Goal: Task Accomplishment & Management: Complete application form

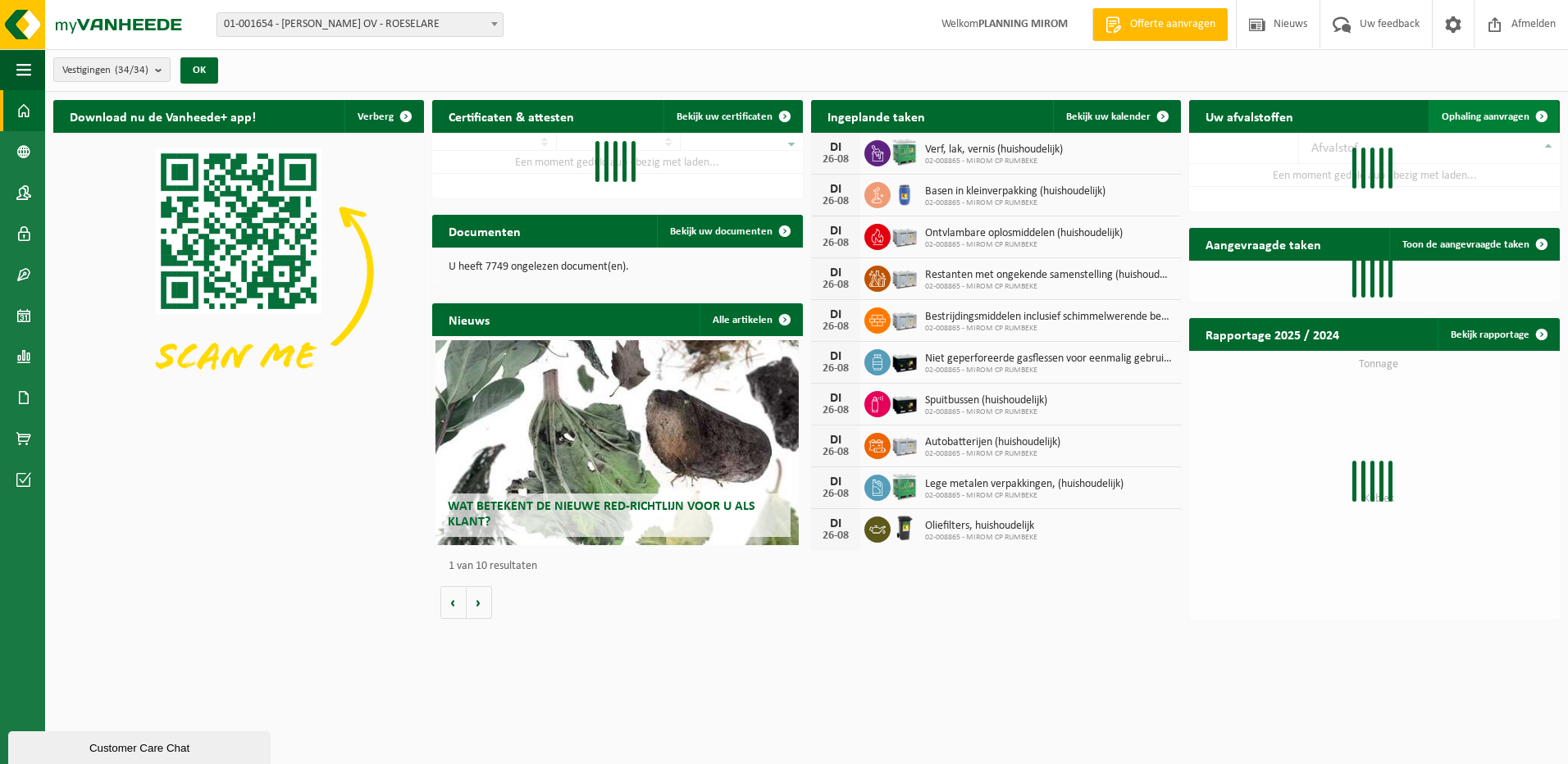
click at [1482, 112] on span "Ophaling aanvragen" at bounding box center [1486, 117] width 88 height 11
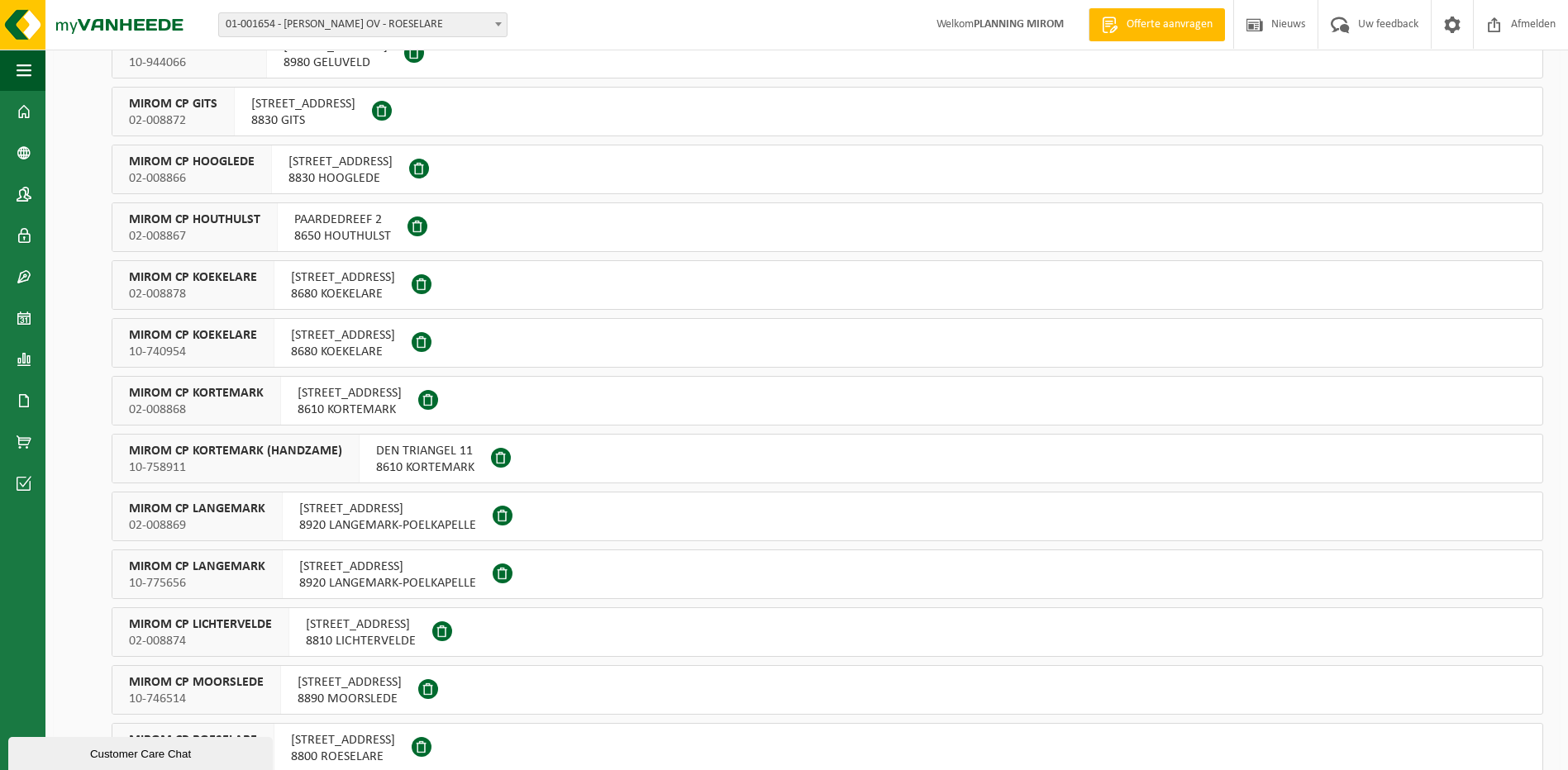
scroll to position [165, 0]
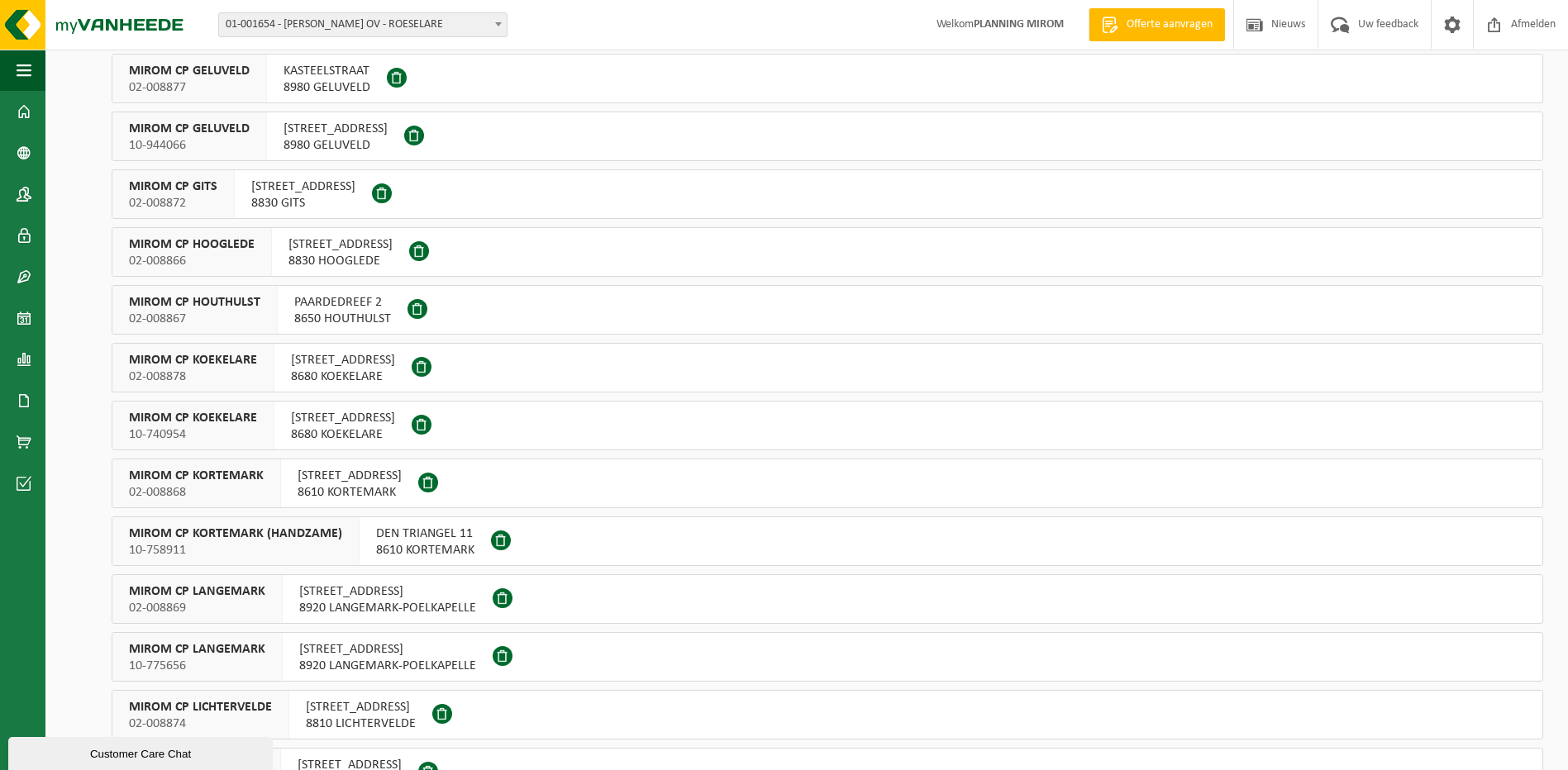
click at [343, 267] on span "8830 HOOGLEDE" at bounding box center [340, 261] width 104 height 17
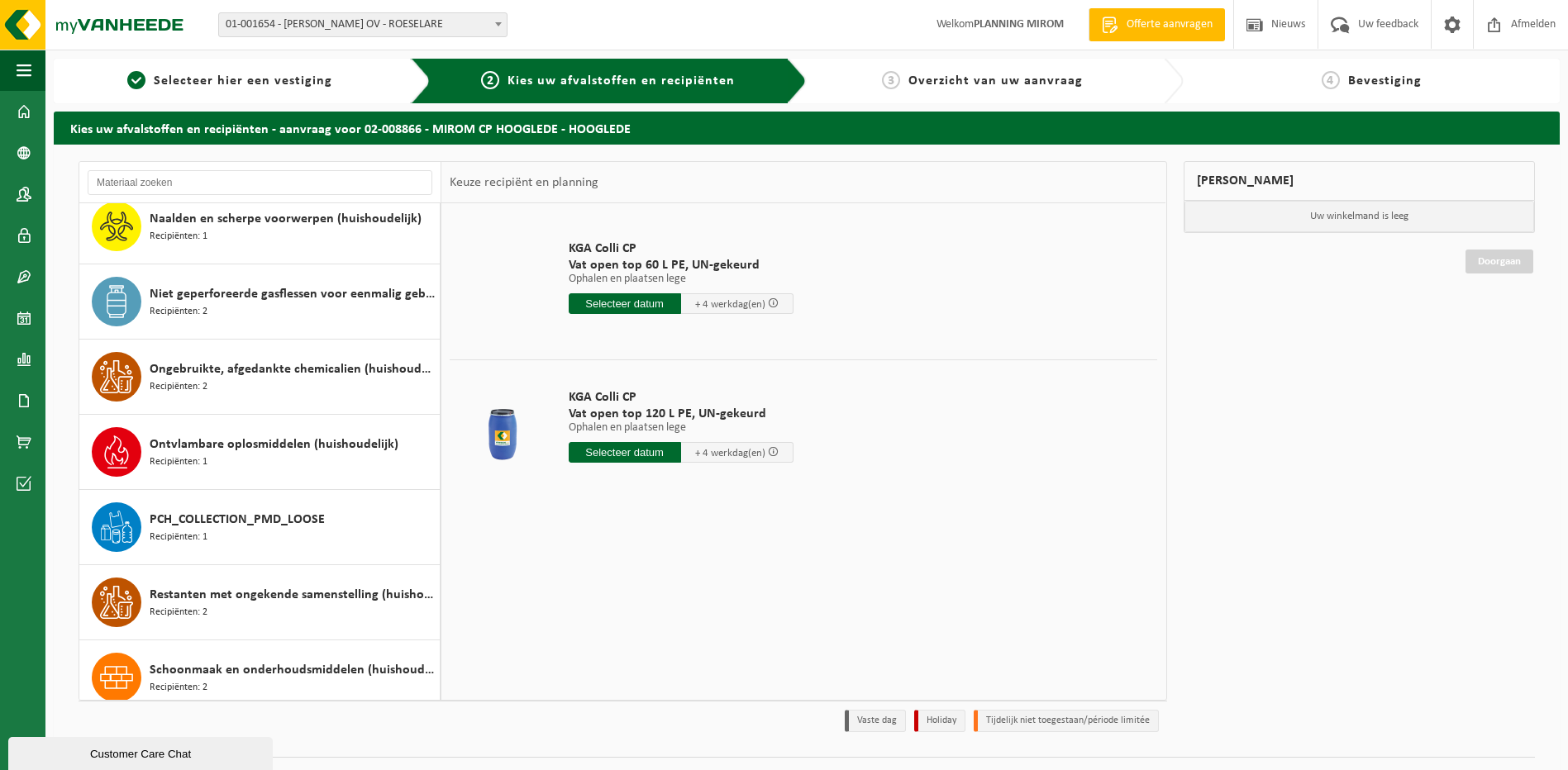
scroll to position [1157, 0]
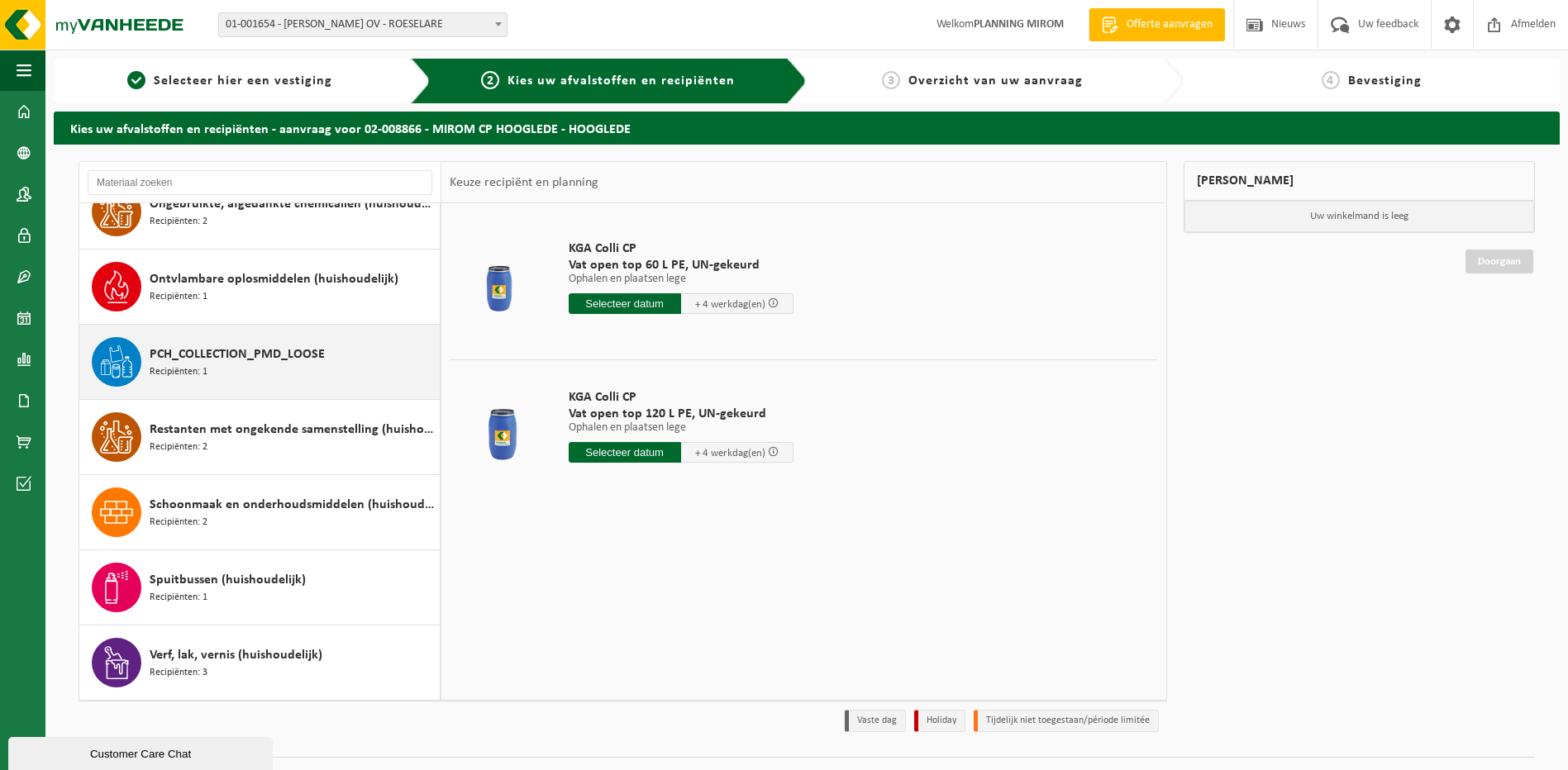
click at [250, 372] on div "PCH_COLLECTION_PMD_LOOSE Recipiënten: 1" at bounding box center [293, 362] width 286 height 49
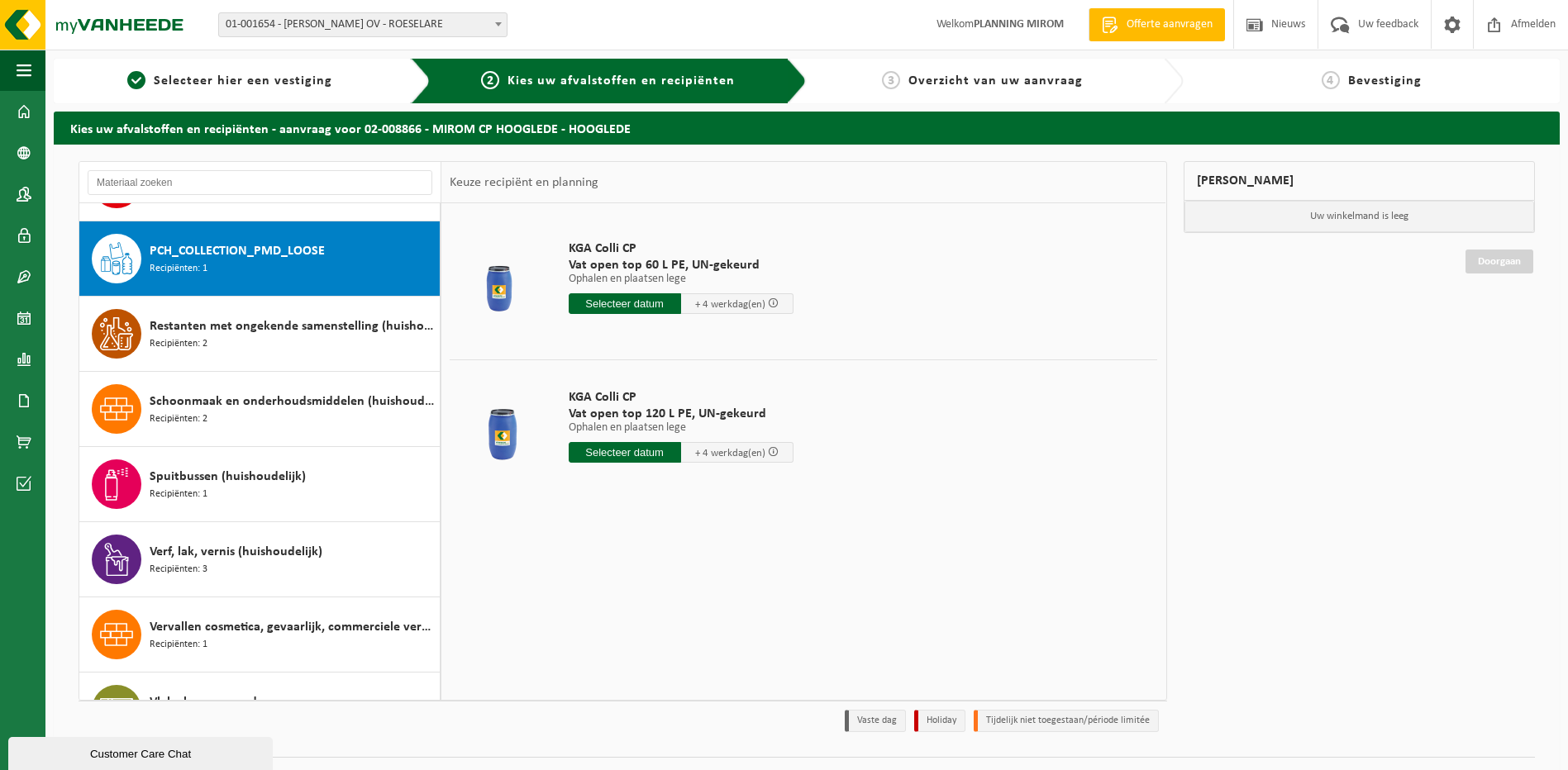
scroll to position [1278, 0]
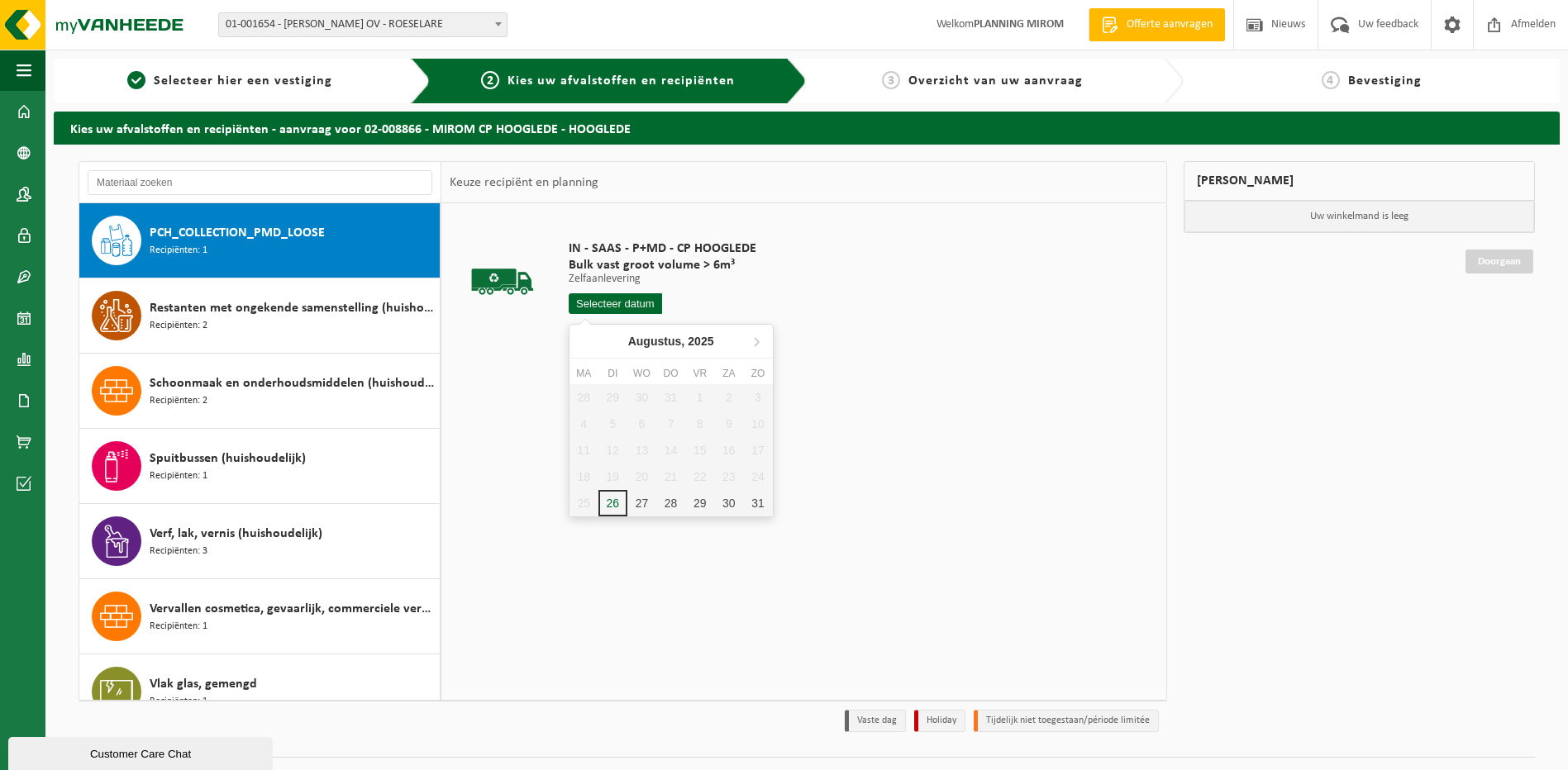
click at [608, 293] on input "text" at bounding box center [615, 303] width 94 height 21
click at [631, 495] on div "27" at bounding box center [641, 502] width 29 height 27
type input "Van 2025-08-27"
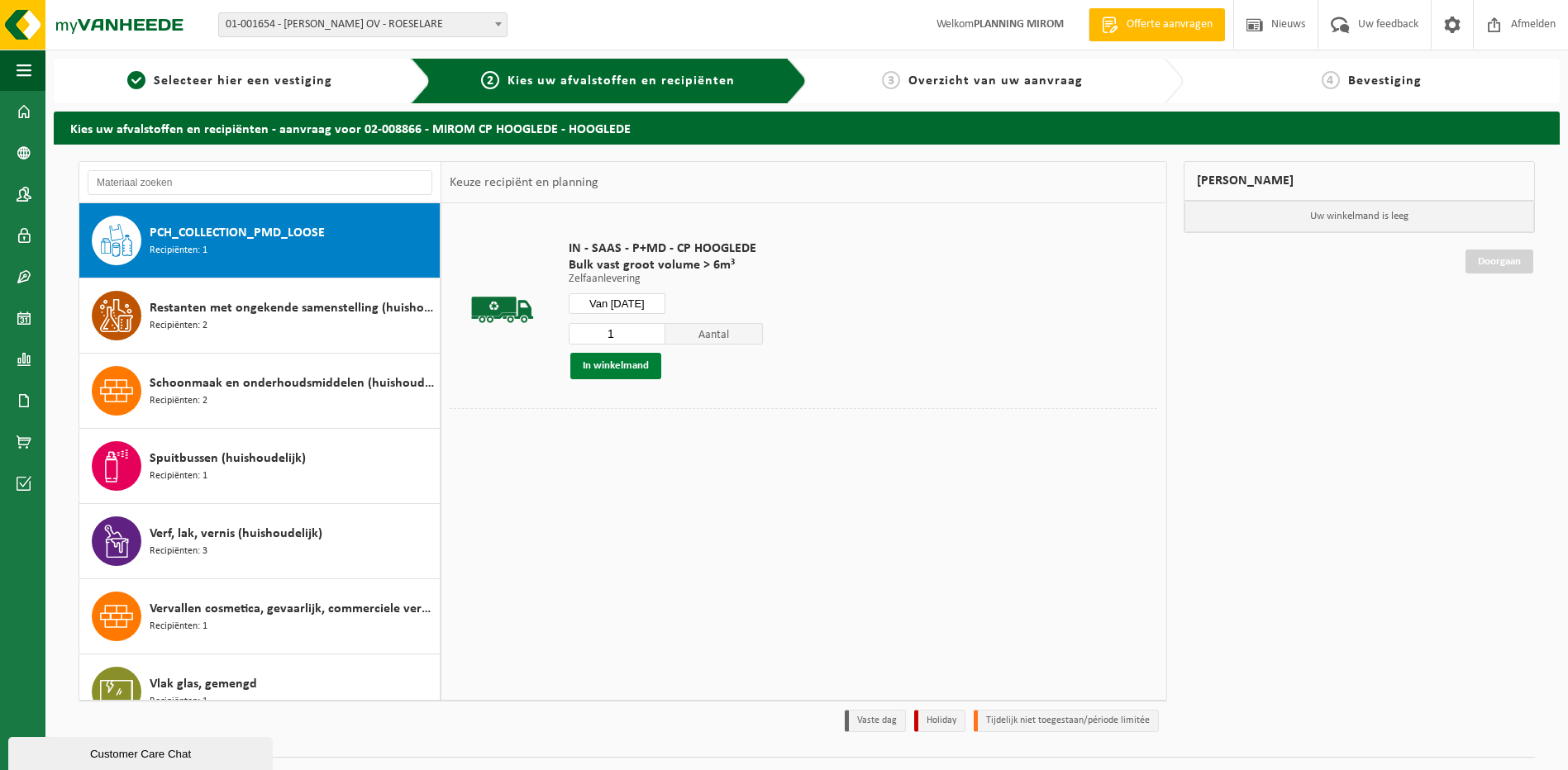
click at [596, 370] on button "In winkelmand" at bounding box center [616, 365] width 91 height 27
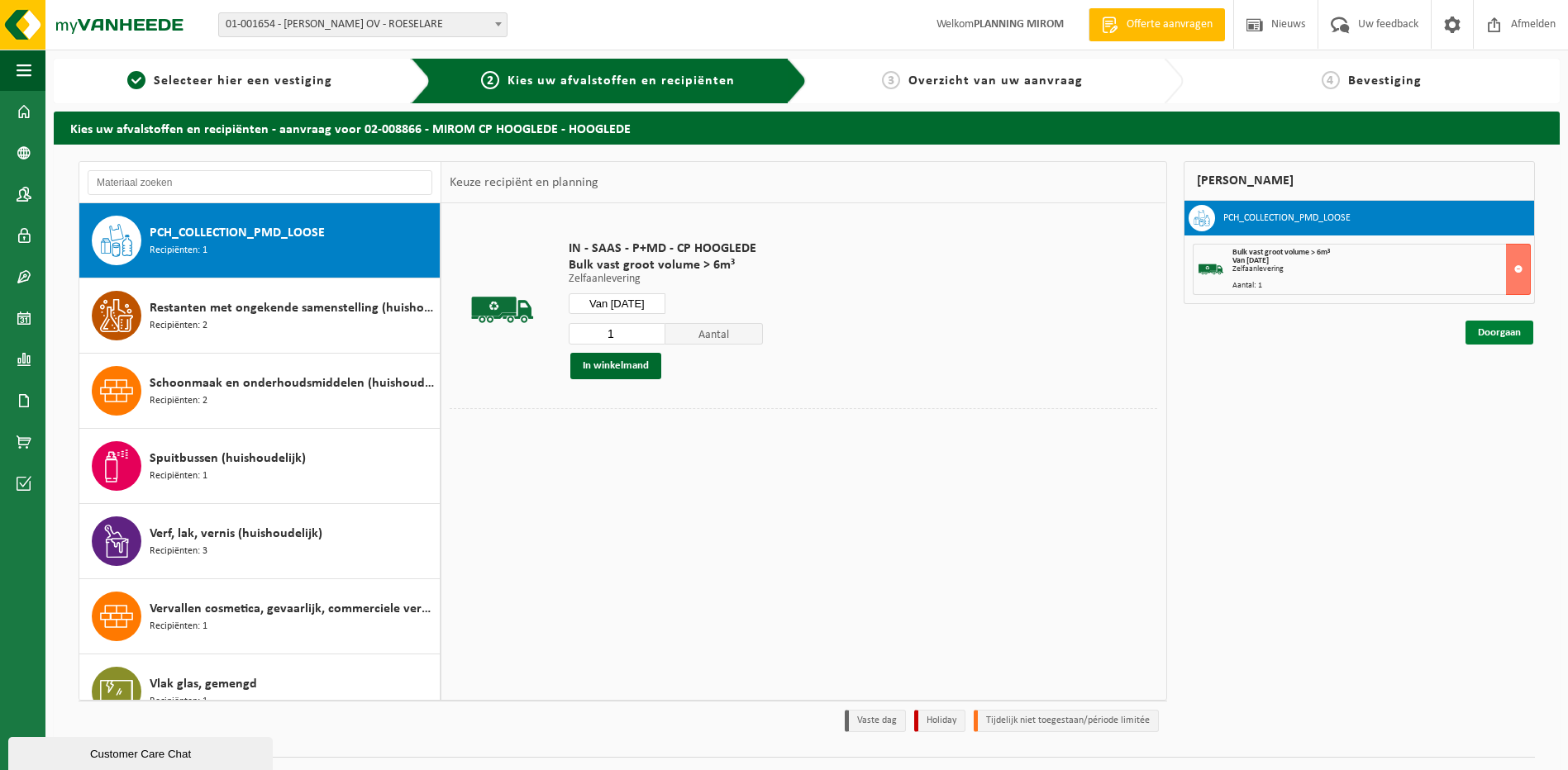
click at [1523, 338] on link "Doorgaan" at bounding box center [1499, 333] width 68 height 24
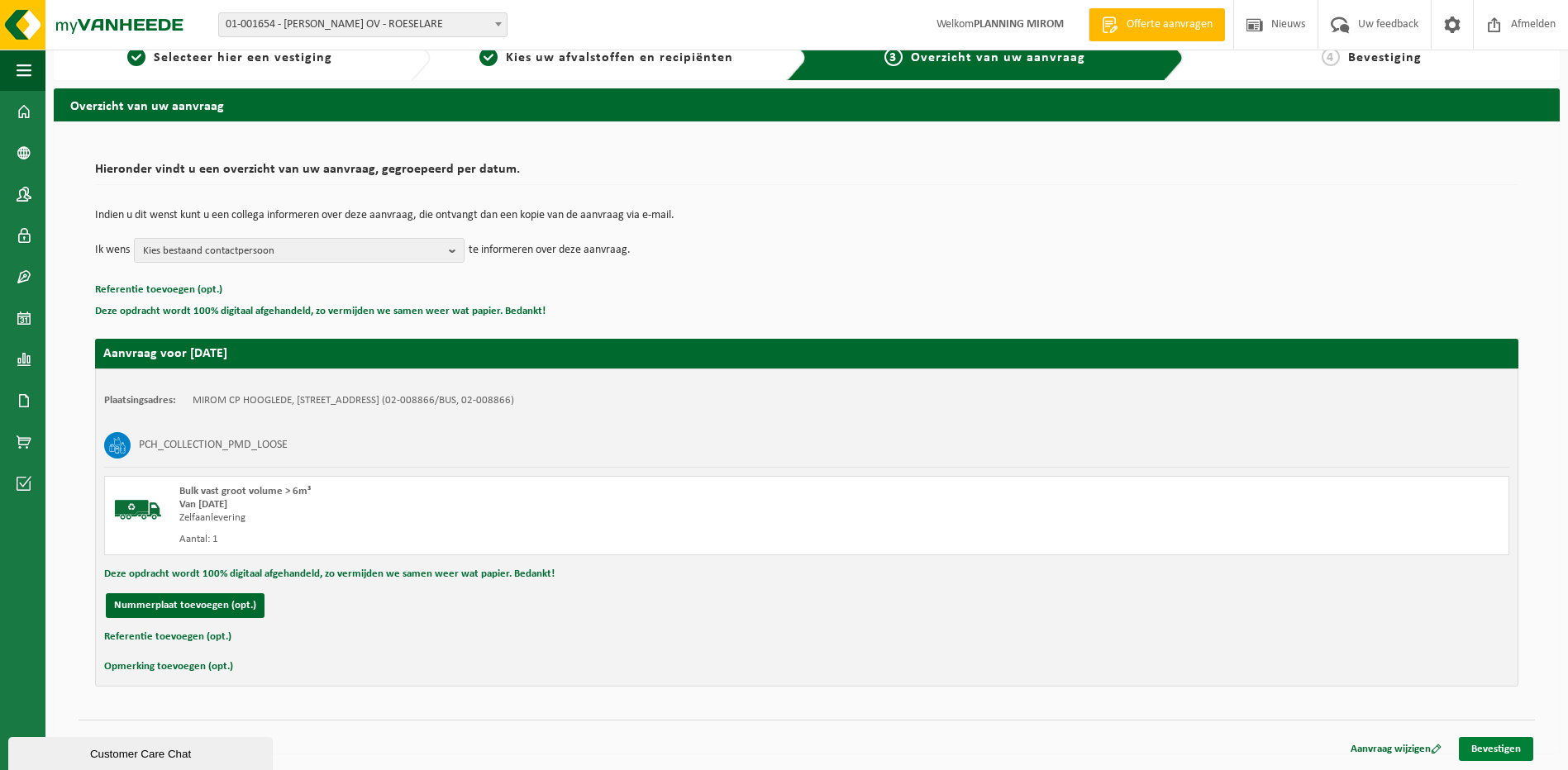
click at [1508, 743] on link "Bevestigen" at bounding box center [1496, 749] width 74 height 24
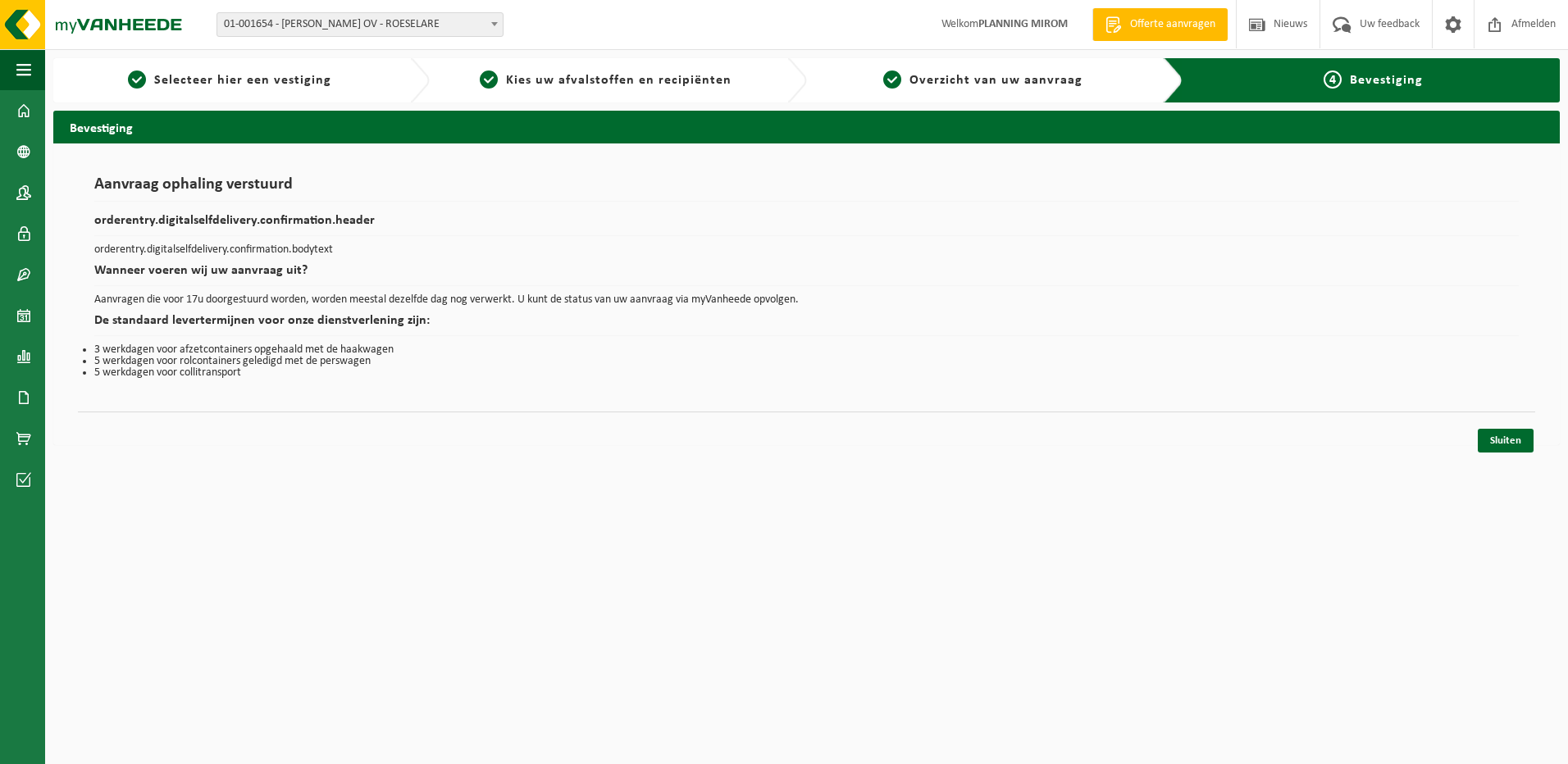
click at [1508, 402] on div "Aanvraag ophaling verstuurd orderentry.digitalselfdelivery.confirmation.header …" at bounding box center [806, 295] width 1506 height 302
click at [1507, 441] on link "Sluiten" at bounding box center [1505, 441] width 56 height 24
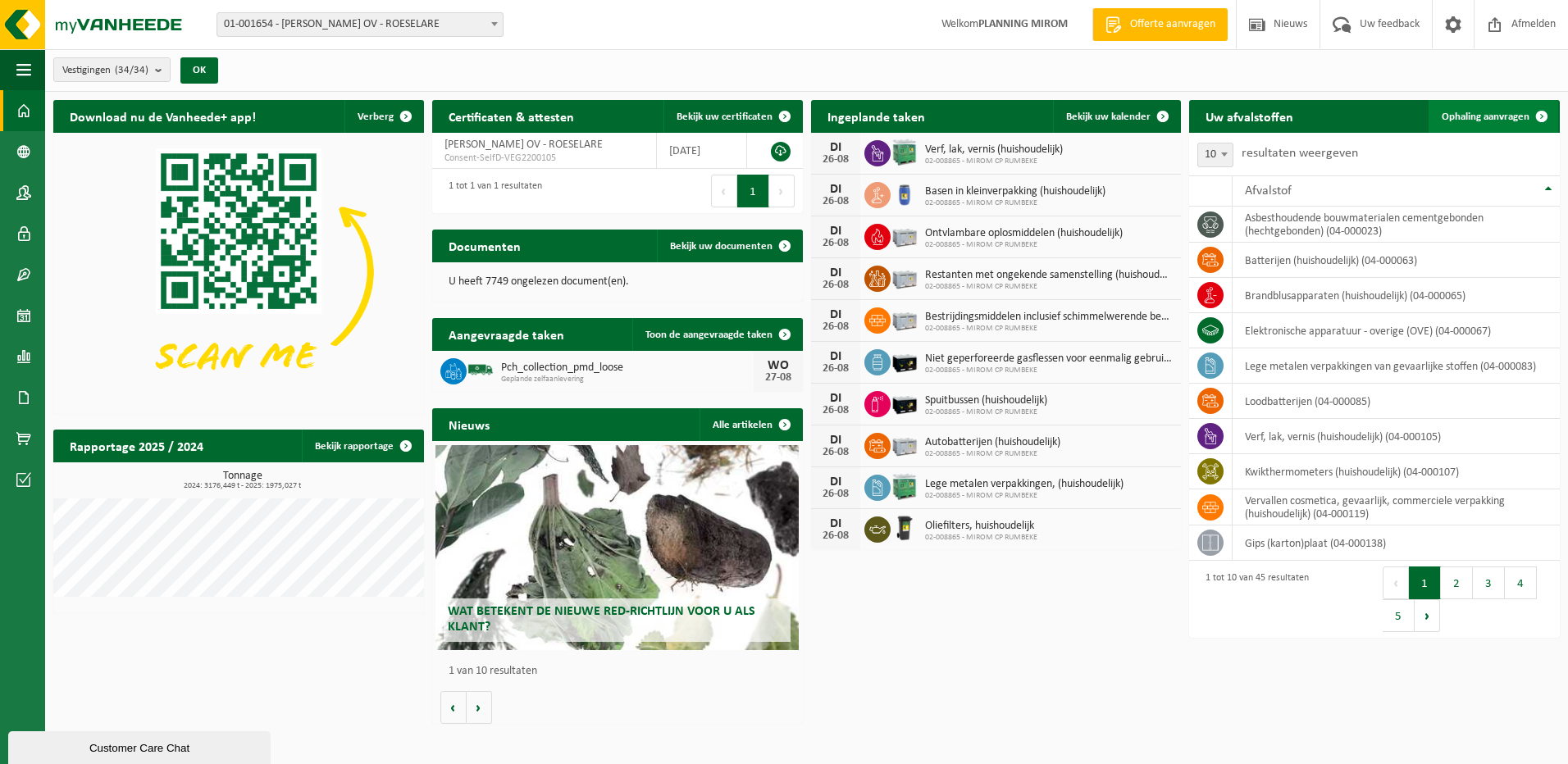
click at [1481, 109] on link "Ophaling aanvragen" at bounding box center [1493, 116] width 129 height 32
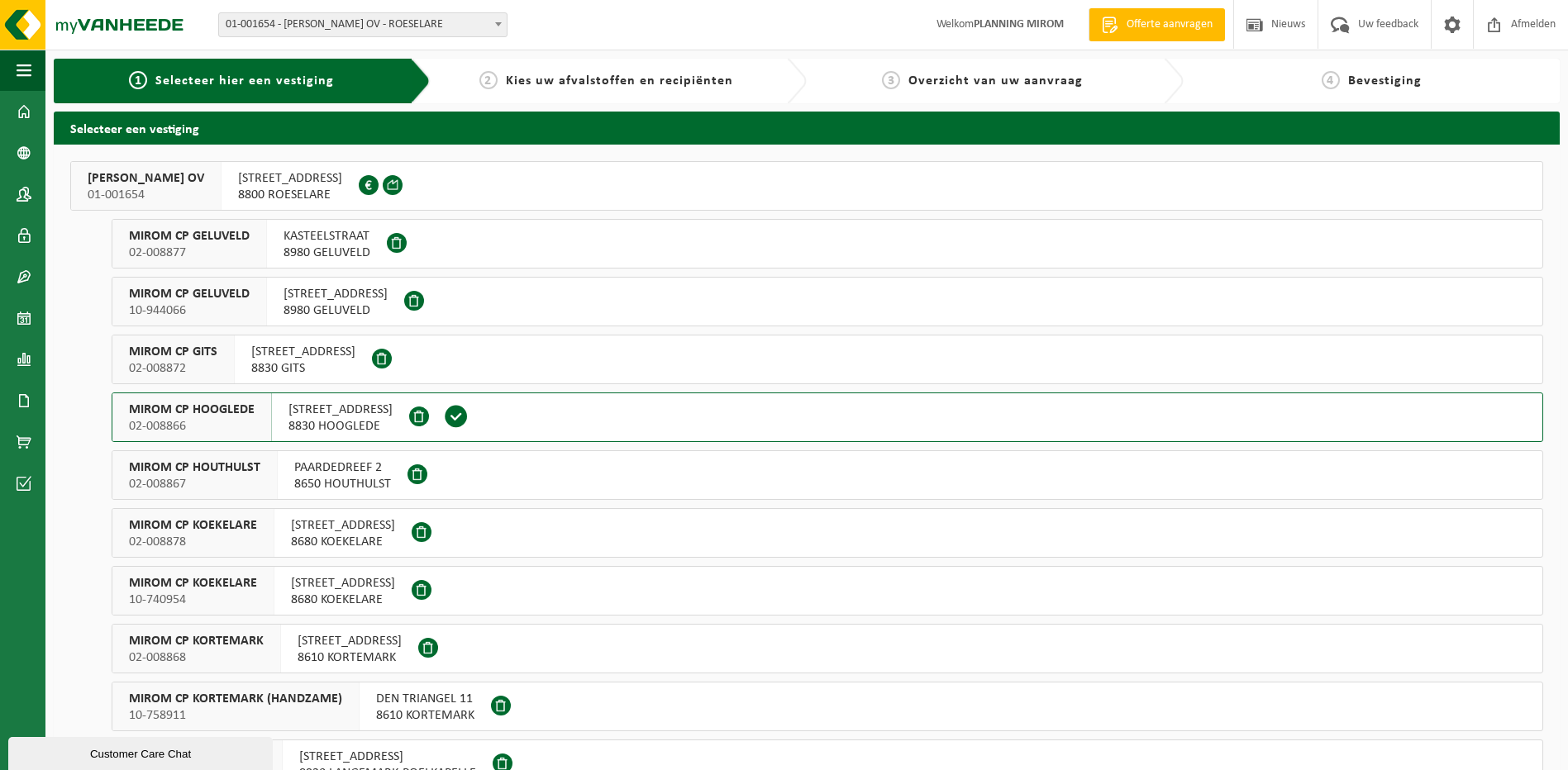
click at [301, 198] on span "8800 ROESELARE" at bounding box center [289, 194] width 104 height 17
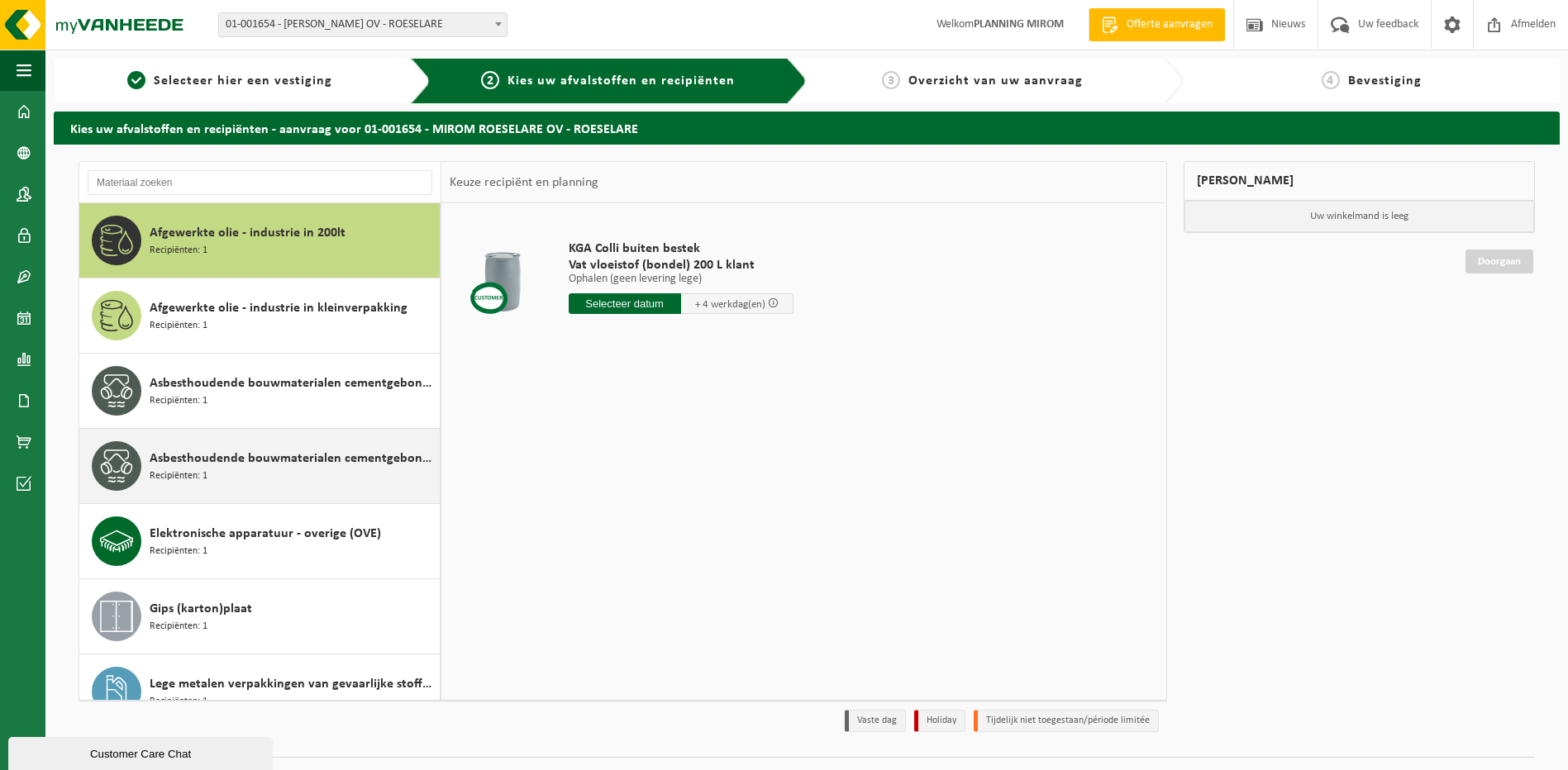
click at [297, 413] on div "Asbesthoudende bouwmaterialen cementgebonden (hechtgebonden) Recipiënten: 1" at bounding box center [293, 391] width 286 height 49
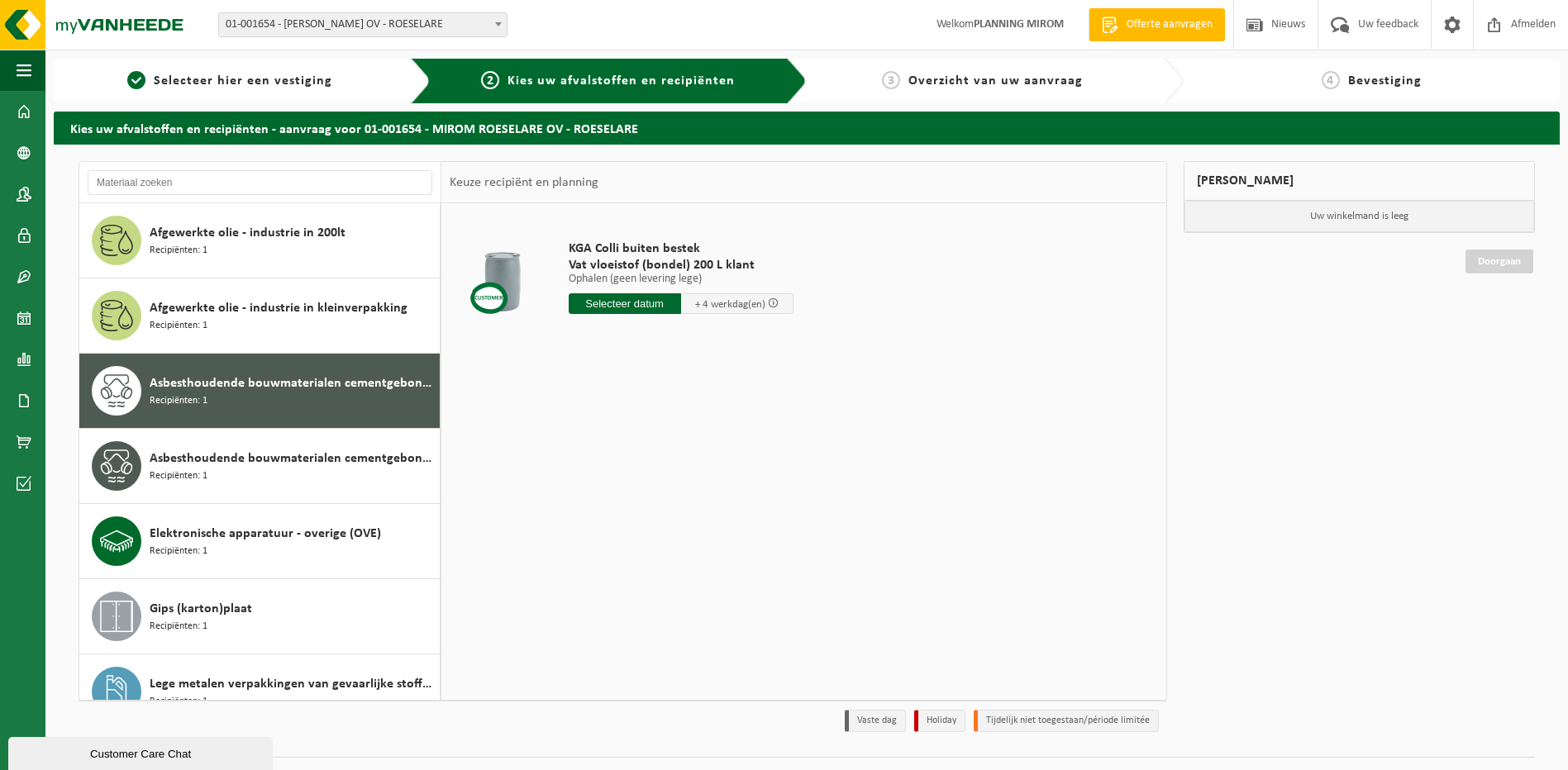
scroll to position [104, 0]
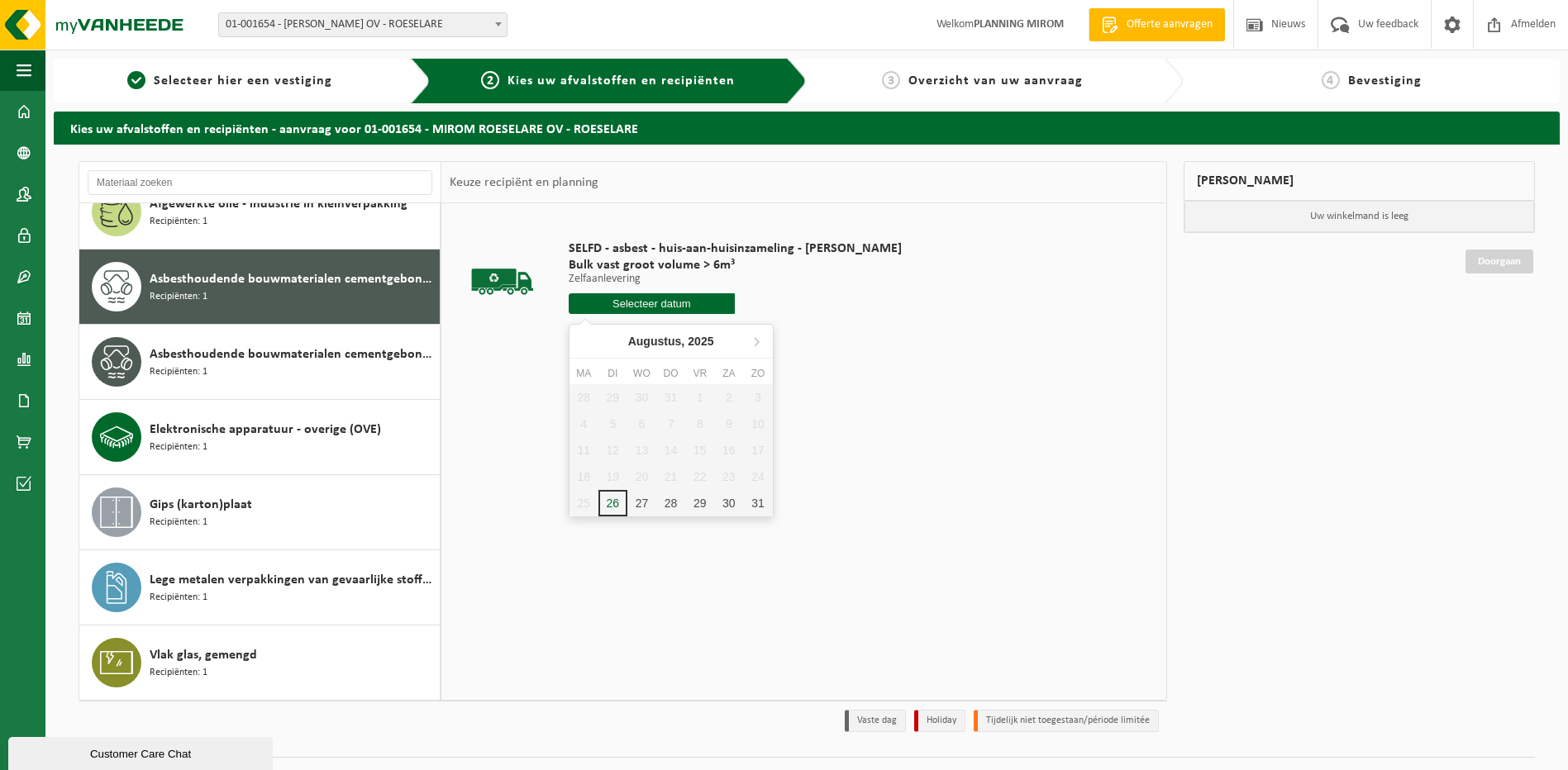
click at [653, 302] on input "text" at bounding box center [652, 303] width 167 height 21
click at [645, 495] on div "27" at bounding box center [641, 502] width 29 height 27
type input "Van 2025-08-27"
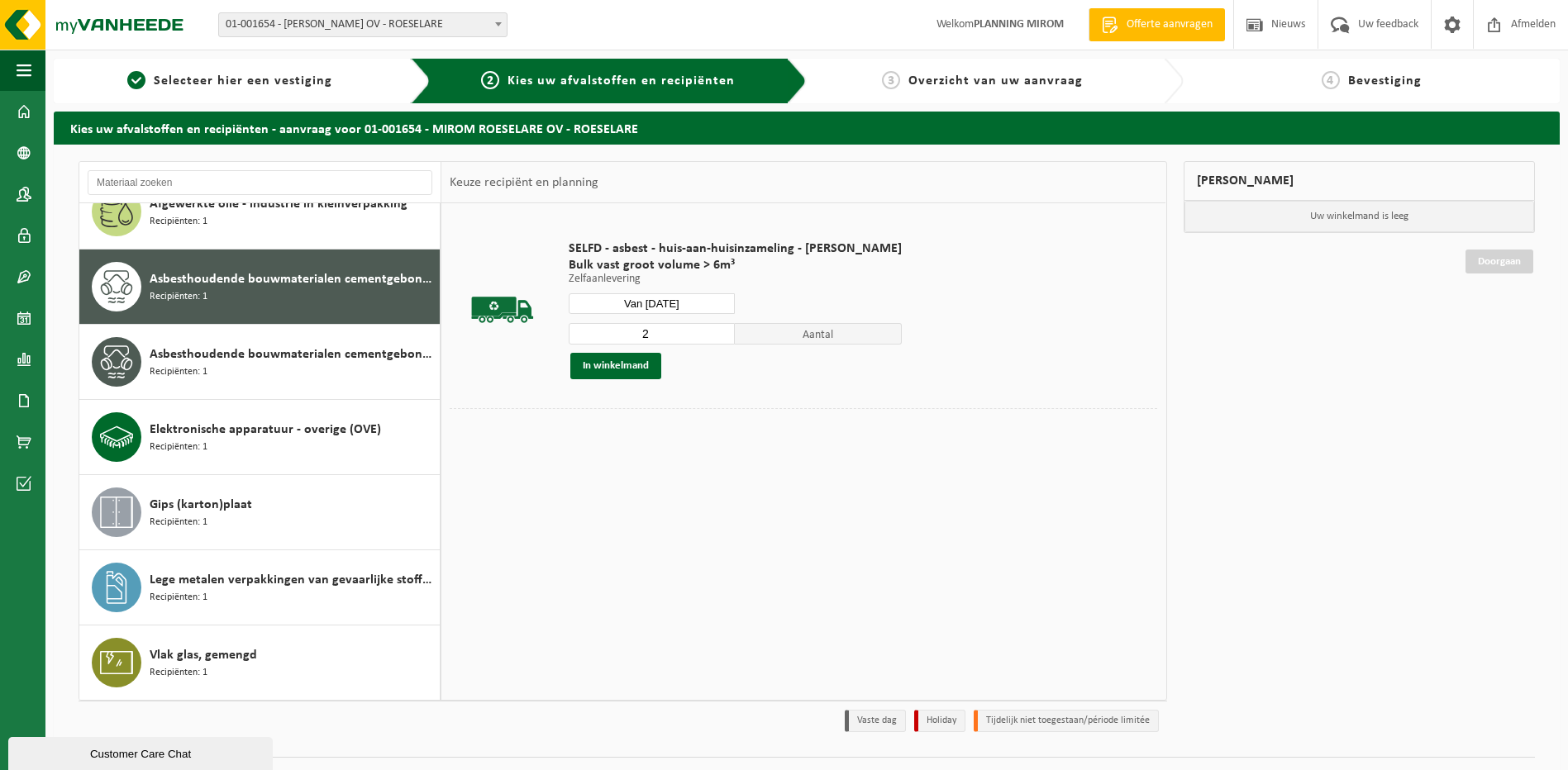
click at [716, 329] on input "2" at bounding box center [652, 334] width 167 height 22
type input "3"
click at [720, 328] on input "3" at bounding box center [652, 334] width 167 height 22
click at [602, 378] on div "SELFD - asbest - huis-aan-huisinzameling - Mirom Roeselare Bulk vast groot volu…" at bounding box center [736, 310] width 350 height 172
click at [606, 372] on button "In winkelmand" at bounding box center [616, 365] width 91 height 27
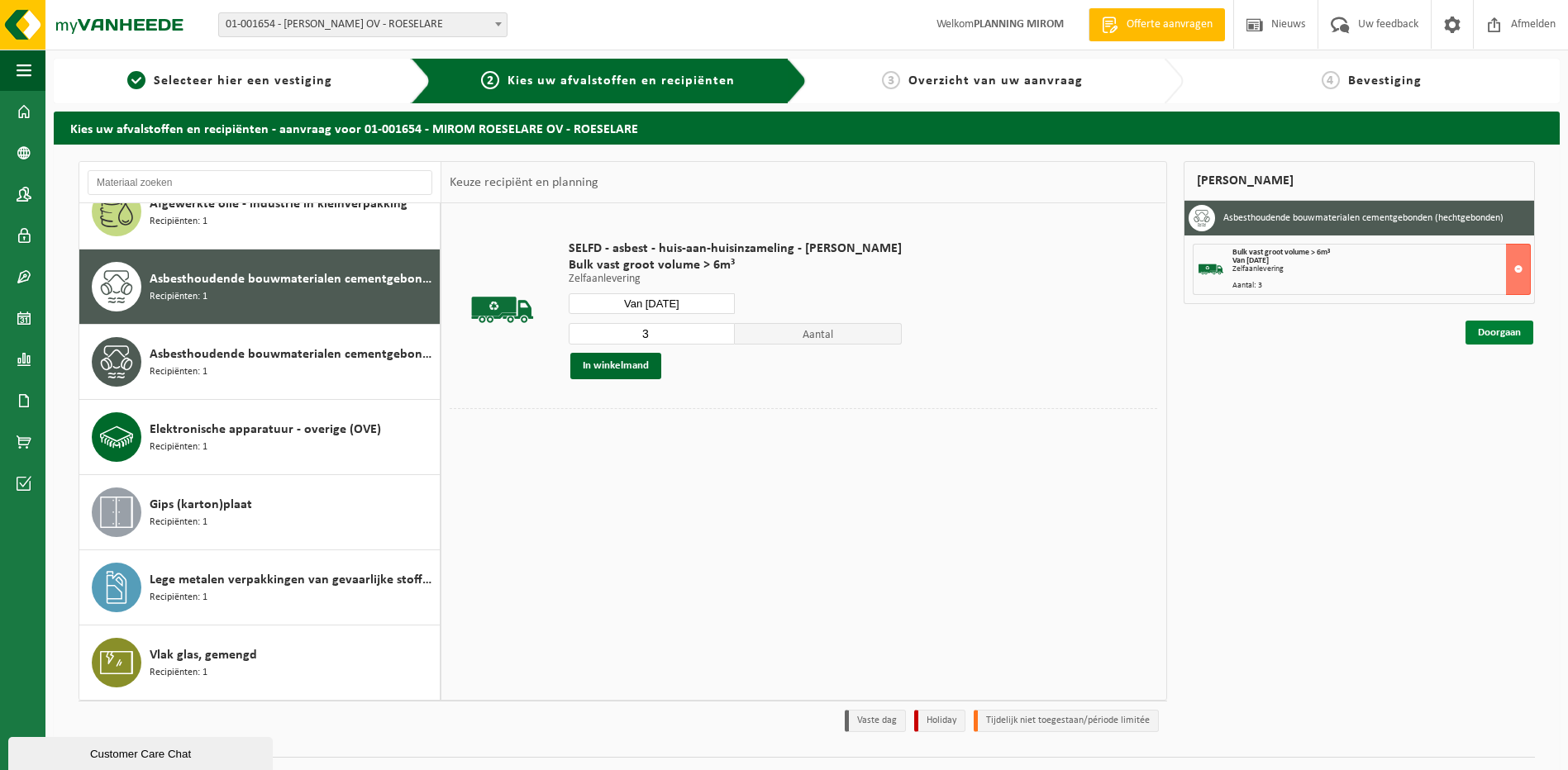
click at [1481, 333] on link "Doorgaan" at bounding box center [1499, 333] width 68 height 24
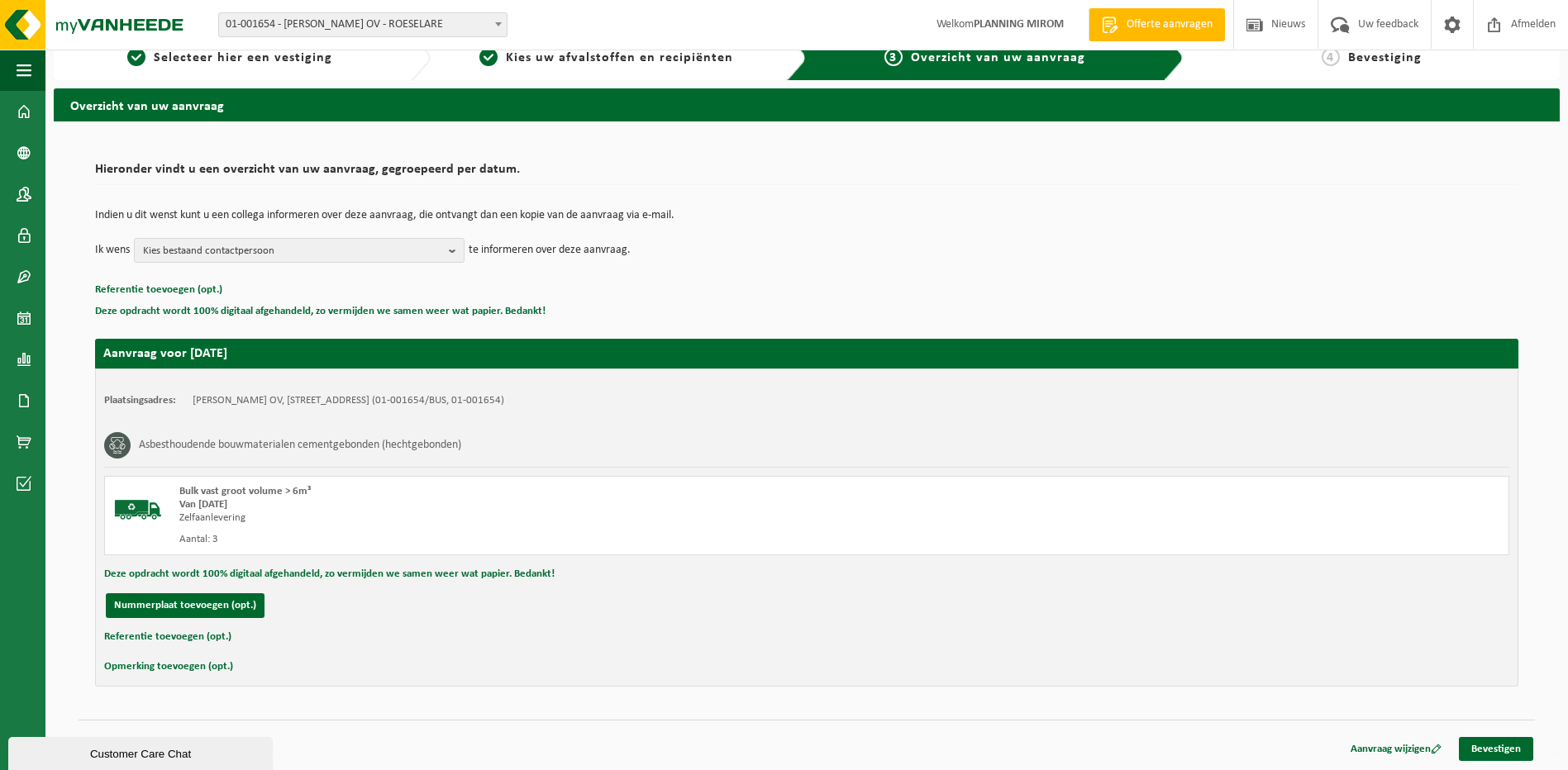
click at [1516, 736] on div "Aanvraag wijzigen Bevestigen" at bounding box center [807, 729] width 1456 height 18
click at [1512, 746] on link "Bevestigen" at bounding box center [1496, 749] width 74 height 24
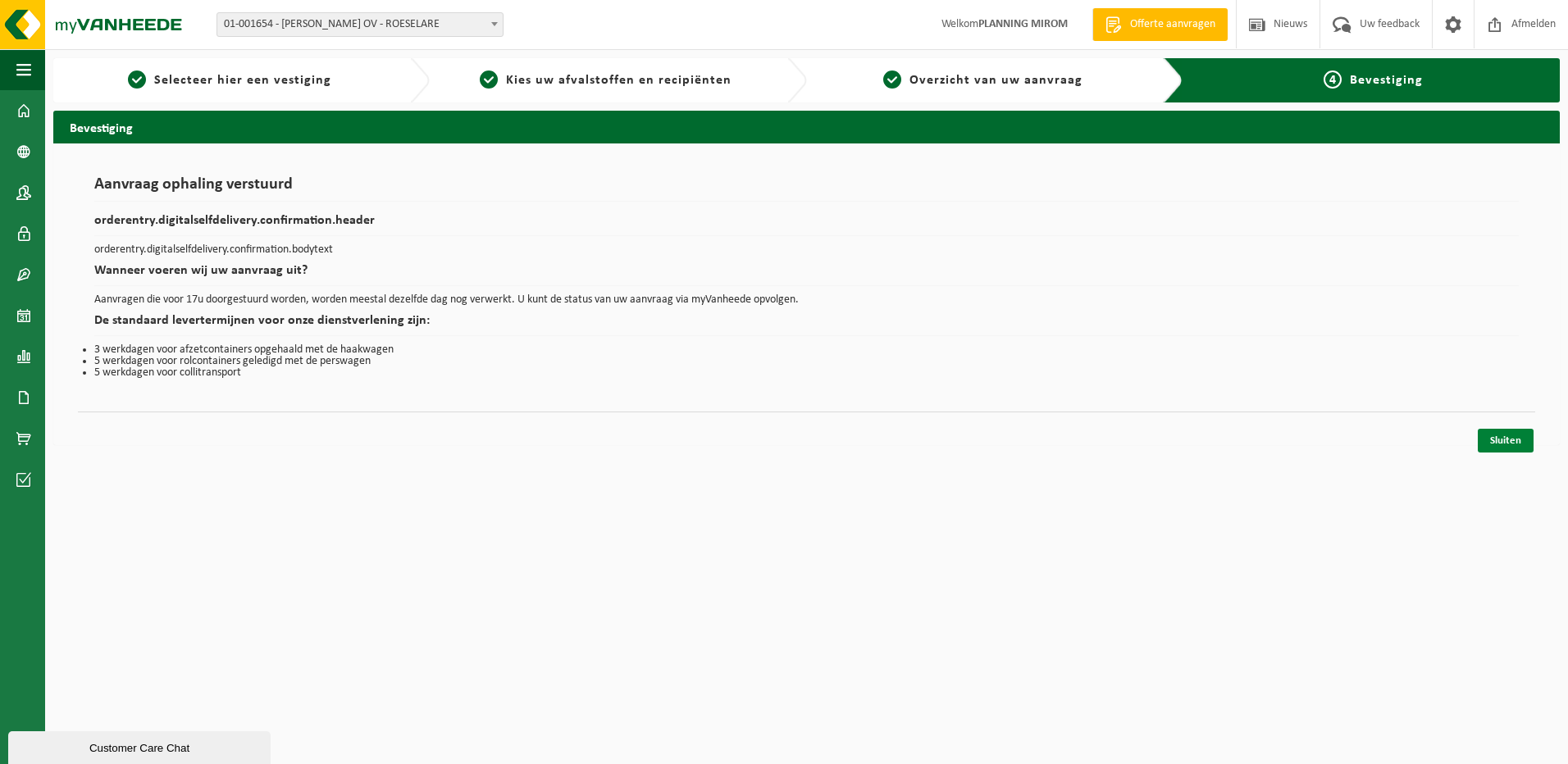
click at [1501, 436] on link "Sluiten" at bounding box center [1505, 441] width 56 height 24
